Goal: Task Accomplishment & Management: Manage account settings

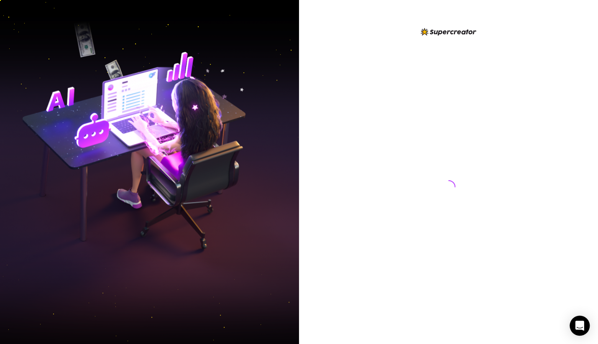
click at [360, 46] on div at bounding box center [448, 179] width 186 height 304
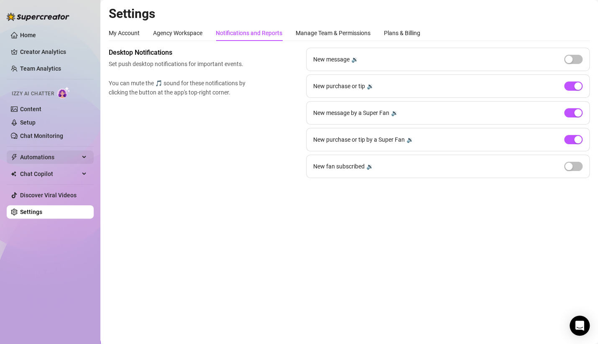
click at [48, 157] on span "Automations" at bounding box center [49, 156] width 59 height 13
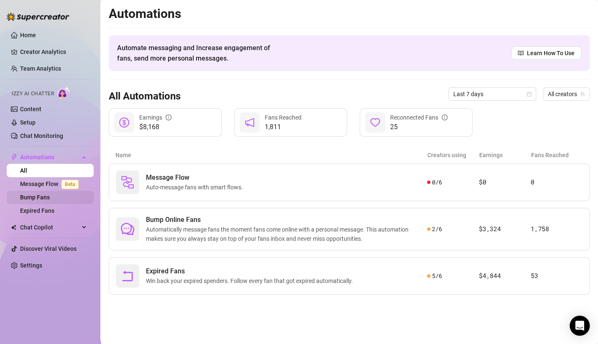
click at [50, 198] on link "Bump Fans" at bounding box center [35, 197] width 30 height 7
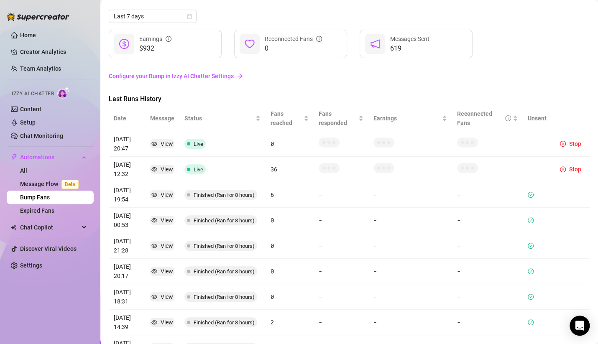
scroll to position [25, 0]
click at [162, 144] on div "View" at bounding box center [167, 144] width 13 height 9
click at [569, 171] on span "Stop" at bounding box center [575, 169] width 12 height 7
click at [558, 147] on button "Stop" at bounding box center [570, 144] width 28 height 10
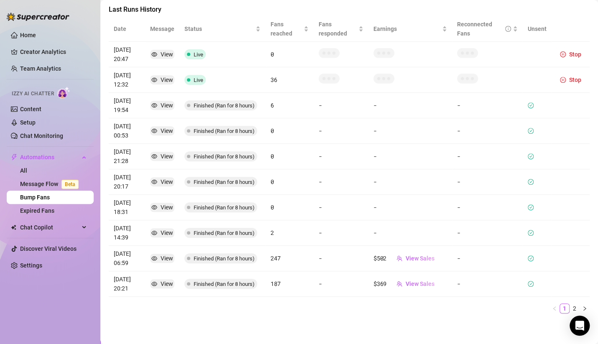
scroll to position [0, 0]
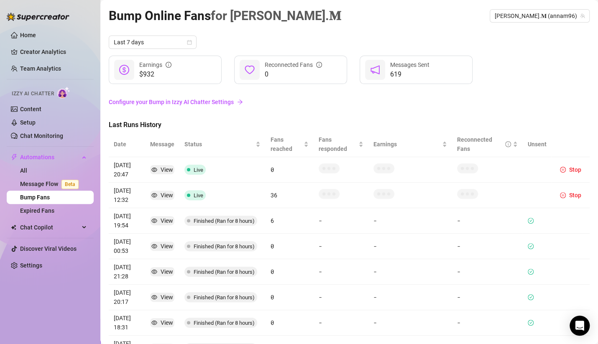
click at [270, 167] on article "0" at bounding box center [289, 169] width 38 height 9
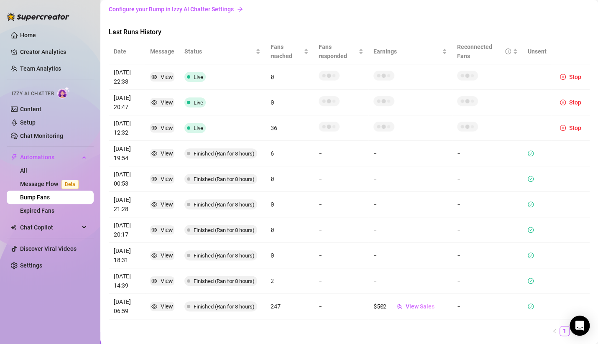
scroll to position [115, 0]
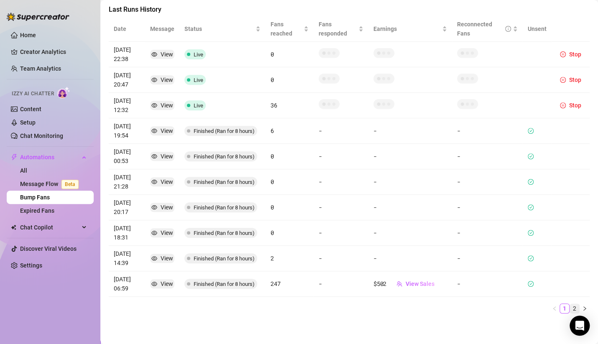
click at [570, 306] on link "2" at bounding box center [574, 308] width 9 height 9
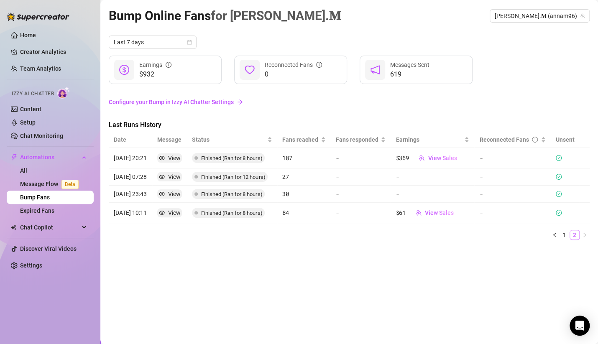
scroll to position [0, 0]
click at [178, 177] on div "View" at bounding box center [174, 176] width 13 height 9
click at [129, 178] on article "08/13 07:28" at bounding box center [130, 176] width 33 height 9
click at [564, 234] on link "1" at bounding box center [564, 234] width 9 height 9
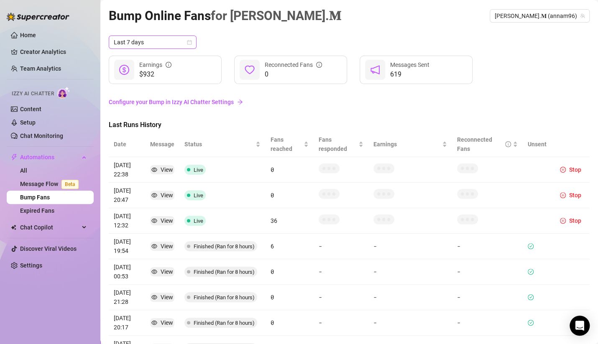
click at [169, 40] on span "Last 7 days" at bounding box center [153, 42] width 78 height 13
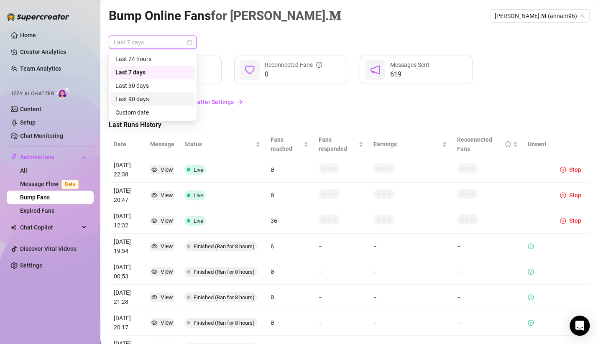
click at [165, 101] on div "Last 90 days" at bounding box center [152, 98] width 74 height 9
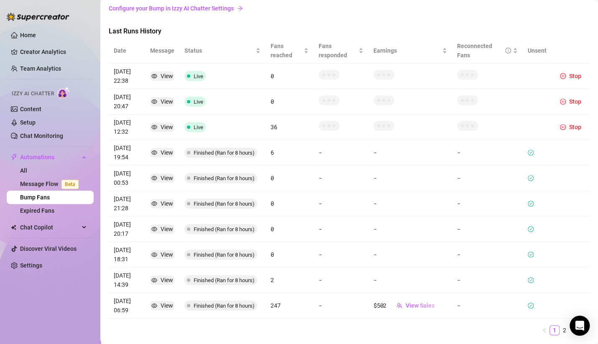
scroll to position [115, 0]
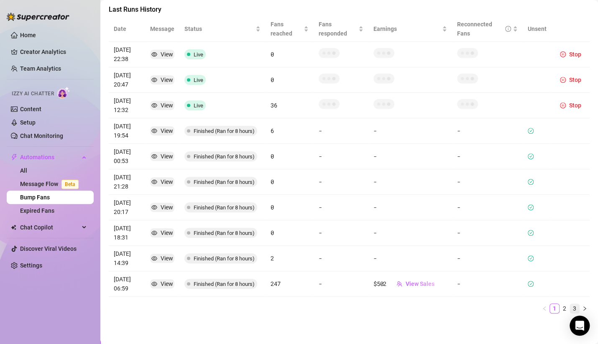
click at [570, 307] on link "3" at bounding box center [574, 308] width 9 height 9
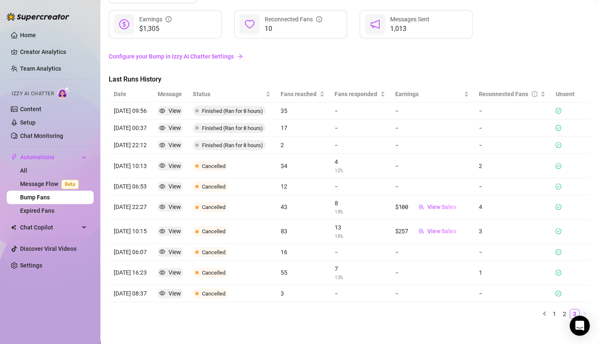
scroll to position [0, 0]
